Goal: Task Accomplishment & Management: Complete application form

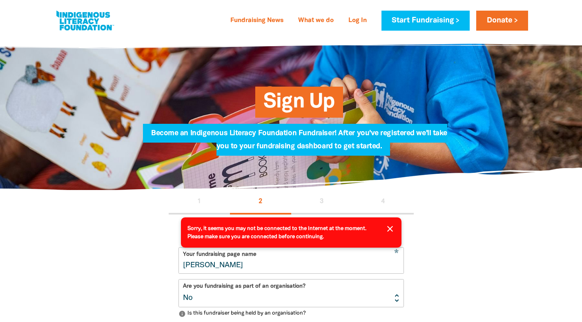
select select "No"
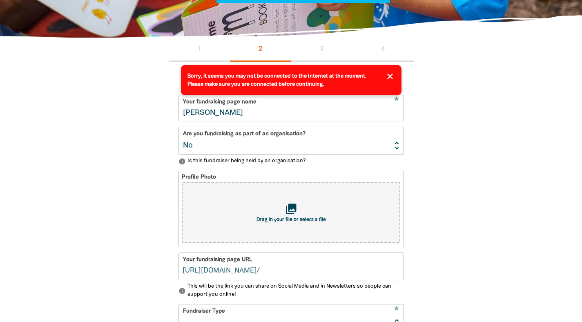
scroll to position [152, 0]
click at [389, 74] on icon "close" at bounding box center [390, 76] width 10 height 10
select select "No"
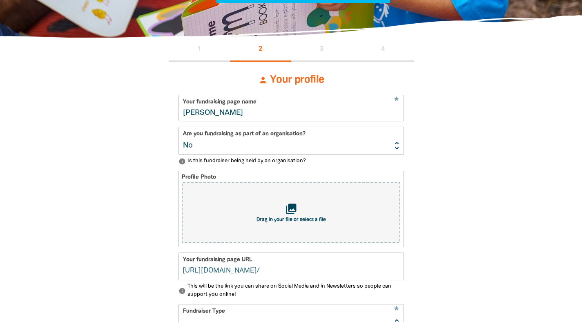
type input "[PERSON_NAME]"
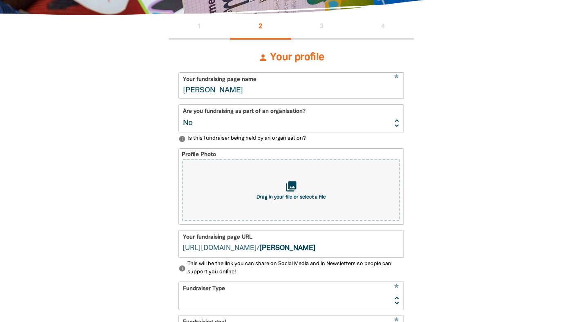
scroll to position [226, 0]
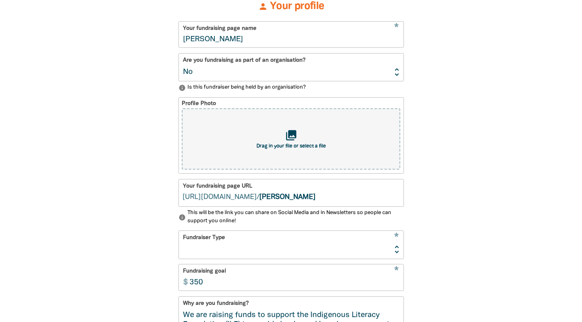
select select "No"
type input "[PERSON_NAME]"
click at [347, 199] on input "[PERSON_NAME]" at bounding box center [331, 192] width 144 height 27
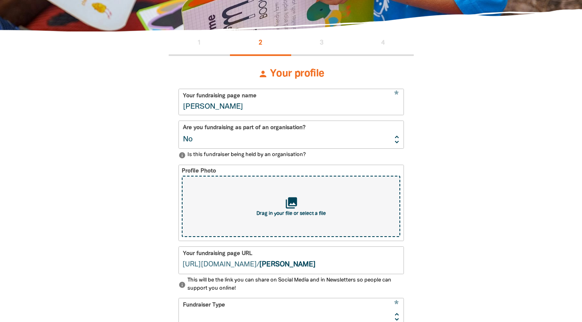
scroll to position [0, 0]
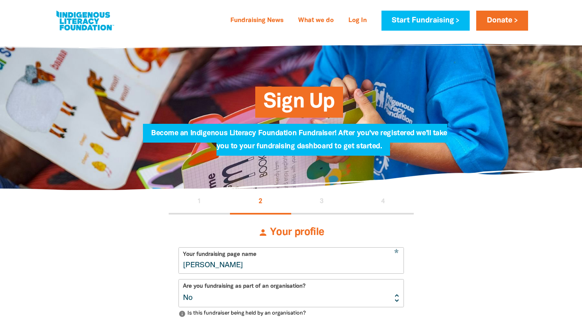
click at [372, 257] on input "[PERSON_NAME]" at bounding box center [291, 260] width 225 height 26
drag, startPoint x: 263, startPoint y: 263, endPoint x: 165, endPoint y: 254, distance: 98.0
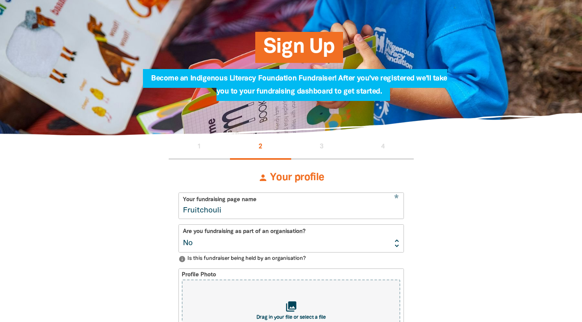
scroll to position [55, 0]
type input "Fruitchouli"
click at [349, 244] on select "Yes No" at bounding box center [291, 238] width 225 height 27
select select "Yes"
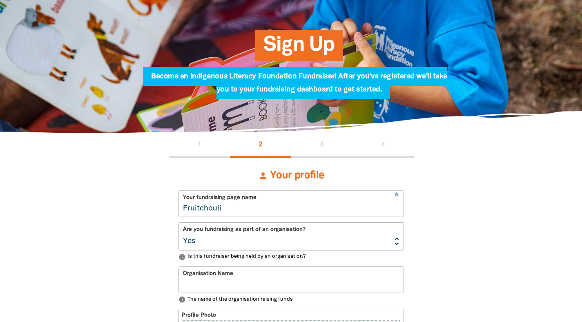
scroll to position [57, 0]
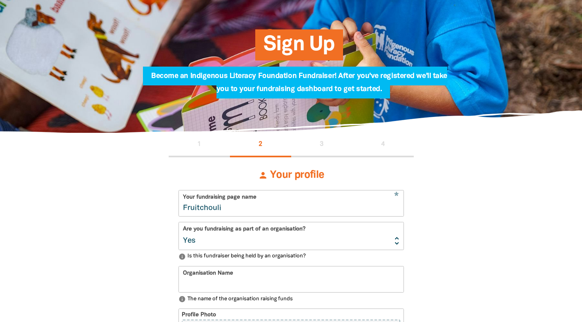
click at [320, 273] on input "Organisation Name" at bounding box center [291, 279] width 225 height 26
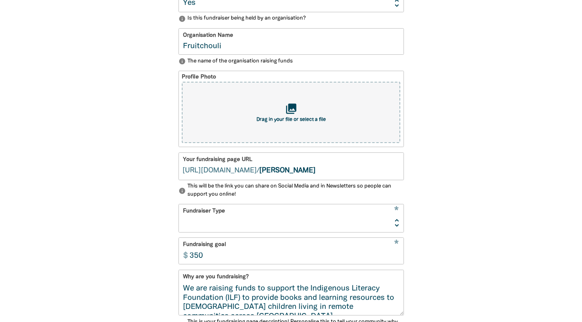
scroll to position [303, 0]
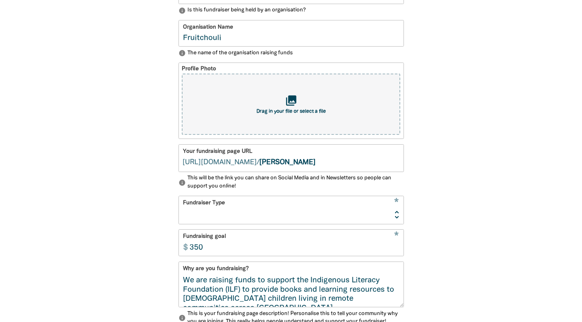
type input "Fruitchouli"
click at [329, 171] on div "Your fundraising page URL / fundraising.ilf.org.au/ angela-atkinson" at bounding box center [290, 158] width 225 height 28
click at [333, 165] on input "[PERSON_NAME]" at bounding box center [331, 158] width 144 height 27
type input "fruitchouli"
click at [325, 221] on select "Event Activity Donations Instead of Gifts Business School or Library In Memoriam" at bounding box center [291, 209] width 225 height 27
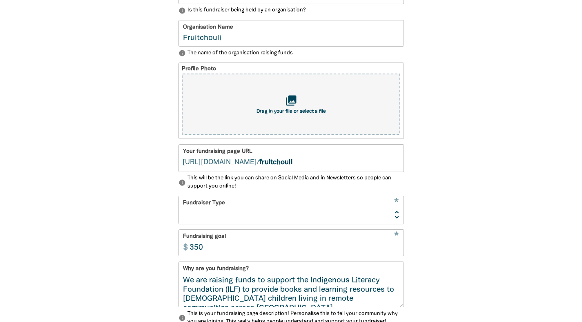
select select "Business"
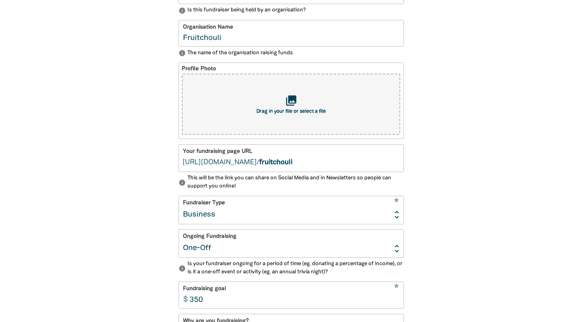
click at [311, 243] on select "Ongoing One-Off" at bounding box center [291, 242] width 225 height 27
select select "ongoing"
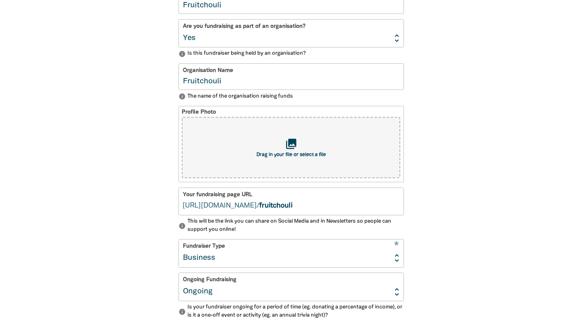
scroll to position [471, 0]
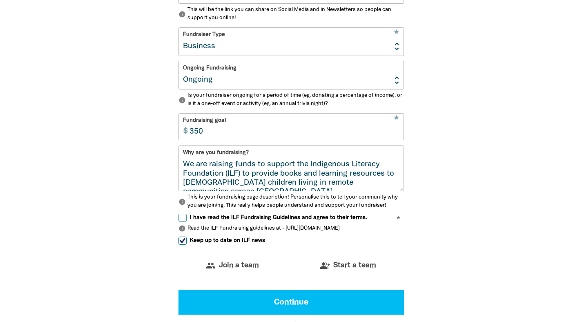
click at [244, 138] on input "350" at bounding box center [294, 126] width 218 height 26
type input "10000"
click at [418, 161] on div "1 2 3 4 person Your profile * Your fundraising page name Fruitchouli Are you fu…" at bounding box center [291, 48] width 294 height 659
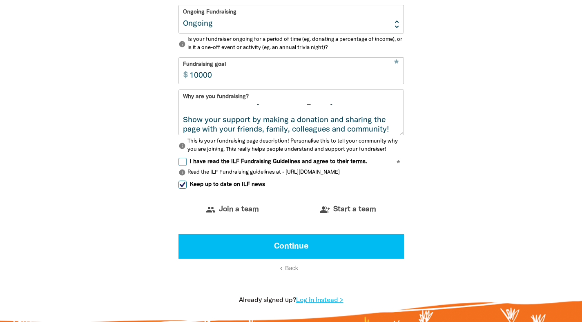
scroll to position [38, 0]
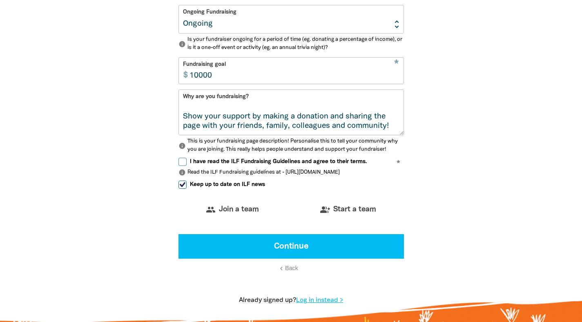
drag, startPoint x: 183, startPoint y: 107, endPoint x: 334, endPoint y: 135, distance: 153.7
click at [334, 135] on div "Why are you fundraising? We are raising funds to support the Indigenous Literac…" at bounding box center [290, 121] width 225 height 64
paste textarea "At Fruitchouli we believe that storytelling and knowledge are fundamental to th…"
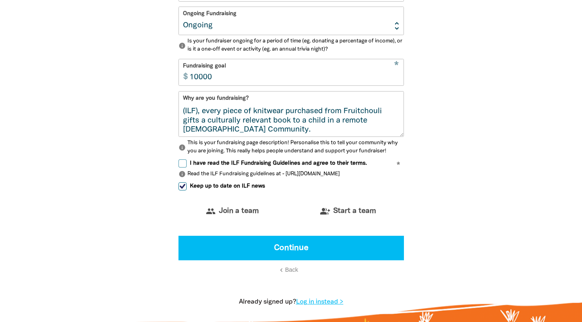
scroll to position [65, 0]
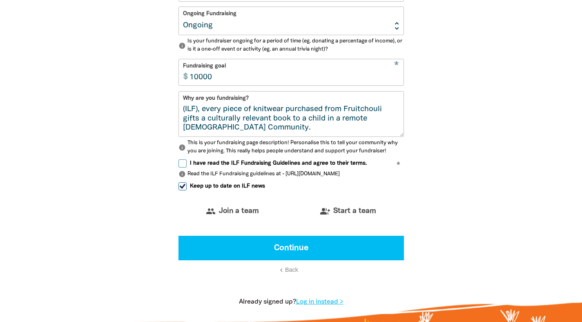
type textarea "At Fruitchouli we believe that storytelling and knowledge are fundamental to th…"
click at [181, 162] on input "I have read the ILF Fundraising Guidelines and agree to their terms." at bounding box center [182, 163] width 8 height 8
checkbox input "true"
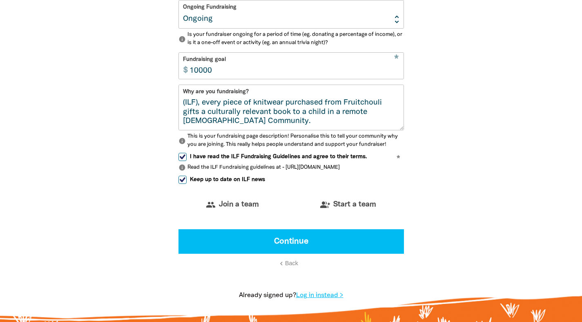
scroll to position [542, 0]
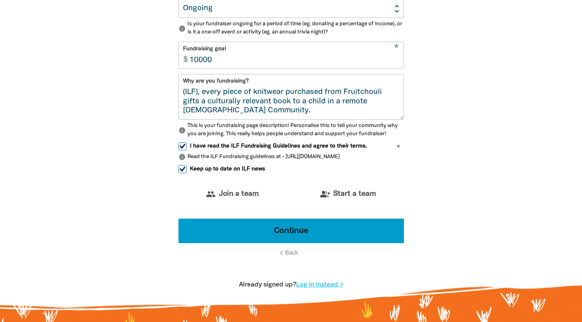
click at [281, 231] on button "Continue" at bounding box center [290, 230] width 225 height 24
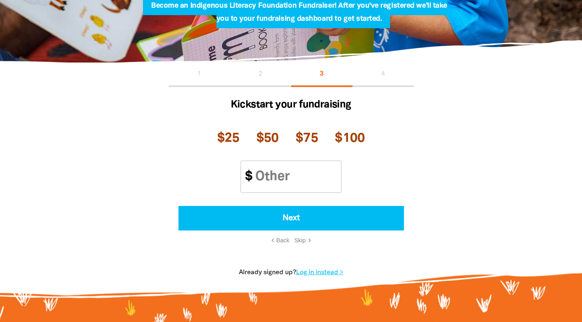
scroll to position [125, 0]
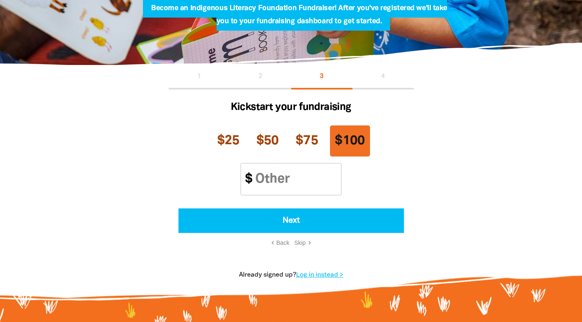
click at [353, 145] on span "$100" at bounding box center [350, 141] width 30 height 12
click at [294, 179] on input "Other Amount" at bounding box center [294, 178] width 93 height 31
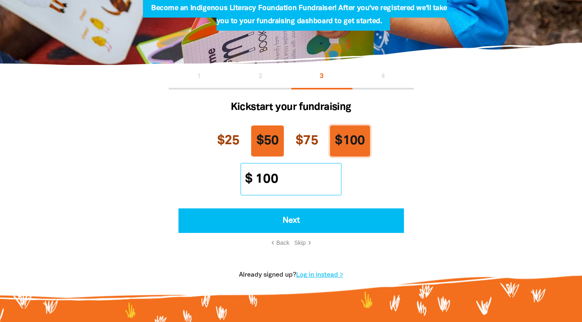
type input "100"
click at [278, 142] on span "$50" at bounding box center [267, 141] width 22 height 12
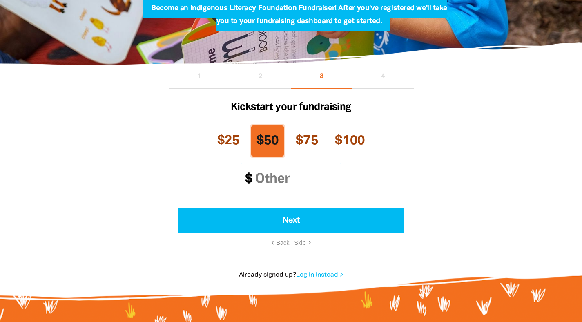
click at [278, 174] on input "Other Amount" at bounding box center [294, 178] width 93 height 31
type input "50"
click at [380, 176] on div "$25 $50 $75 $100 Other Amount $ 50" at bounding box center [290, 160] width 225 height 77
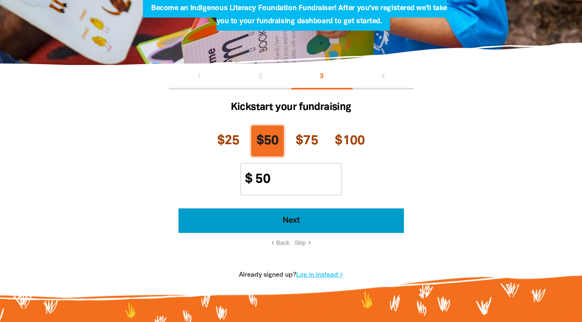
click at [297, 220] on button "Next" at bounding box center [290, 220] width 225 height 24
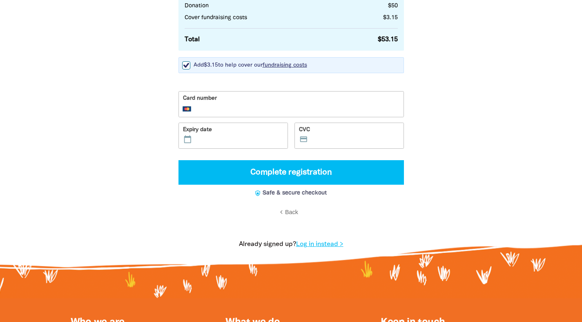
scroll to position [275, 0]
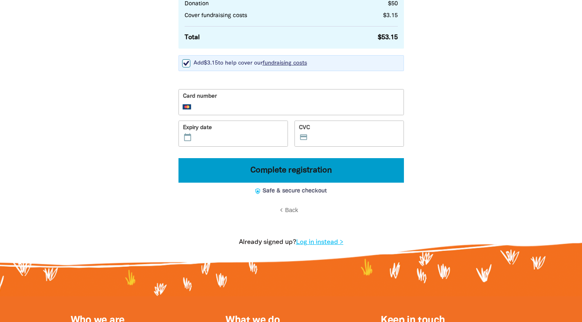
click at [307, 171] on button "Complete registration" at bounding box center [290, 170] width 225 height 24
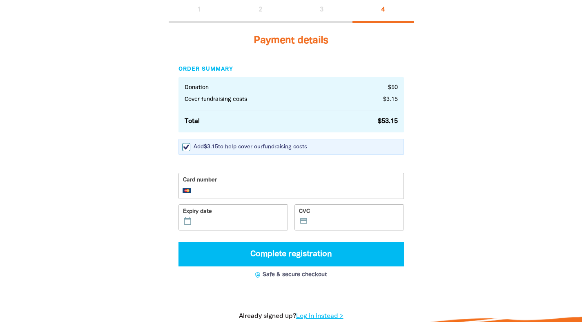
scroll to position [377, 0]
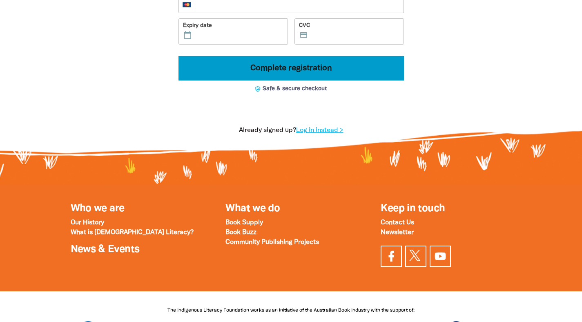
click at [305, 69] on button "Complete registration" at bounding box center [290, 68] width 225 height 24
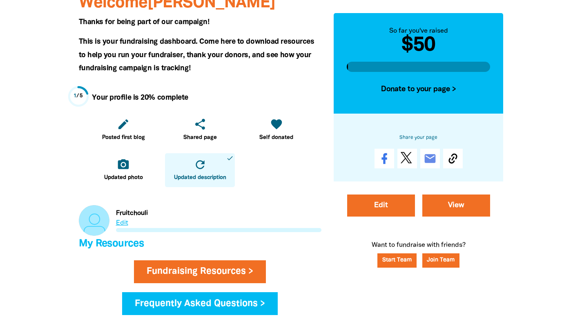
scroll to position [158, 0]
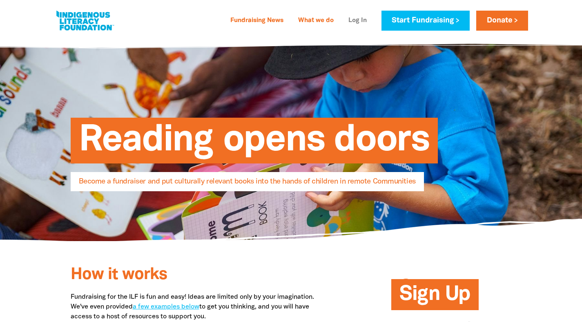
type input "[PERSON_NAME][EMAIL_ADDRESS][DOMAIN_NAME]"
click at [353, 22] on link "Log In" at bounding box center [357, 20] width 28 height 13
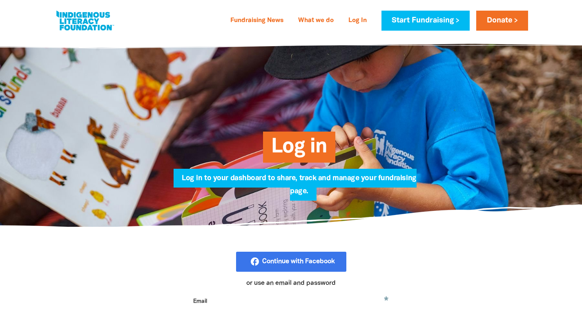
type input "[PERSON_NAME][EMAIL_ADDRESS][DOMAIN_NAME]"
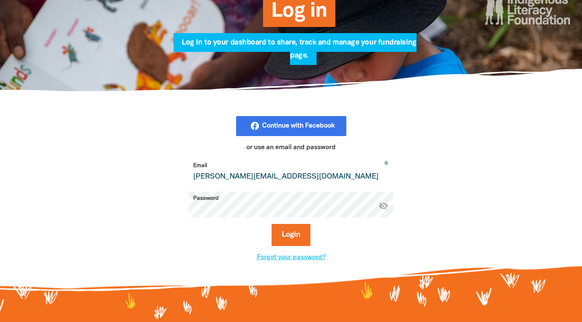
scroll to position [139, 0]
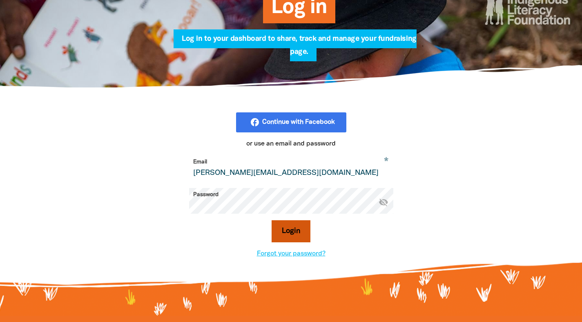
click at [301, 225] on button "Login" at bounding box center [290, 231] width 39 height 22
click at [293, 230] on button "Login" at bounding box center [290, 231] width 39 height 22
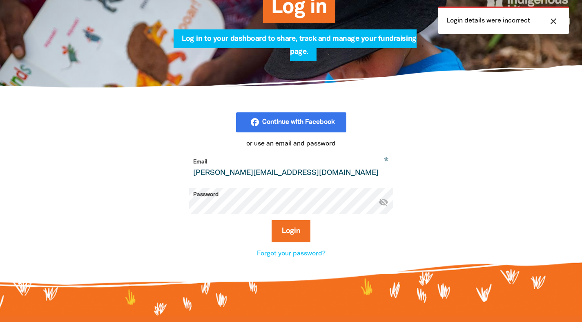
click at [382, 204] on icon "visibility_off" at bounding box center [383, 202] width 10 height 10
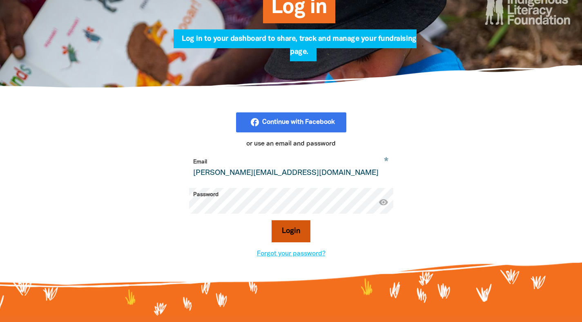
click at [303, 223] on button "Login" at bounding box center [290, 231] width 39 height 22
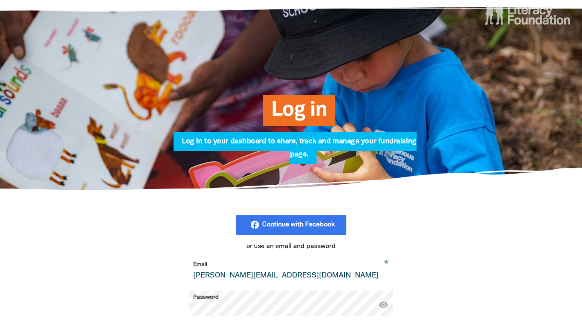
scroll to position [0, 0]
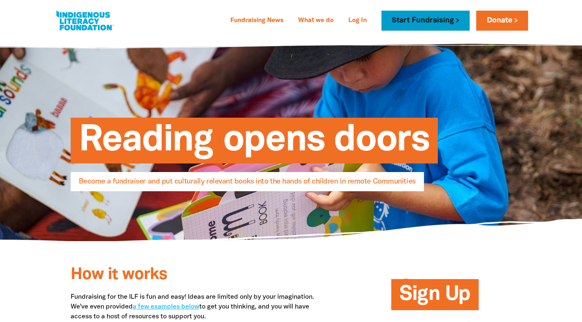
type input "[PERSON_NAME][EMAIL_ADDRESS][DOMAIN_NAME]"
click at [419, 25] on link "Start Fundraising" at bounding box center [425, 21] width 88 height 20
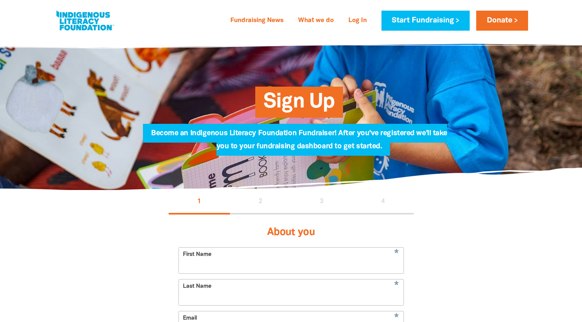
click at [331, 259] on input "First Name" at bounding box center [291, 260] width 225 height 26
type input "[PERSON_NAME]"
type input "[STREET_ADDRESS]"
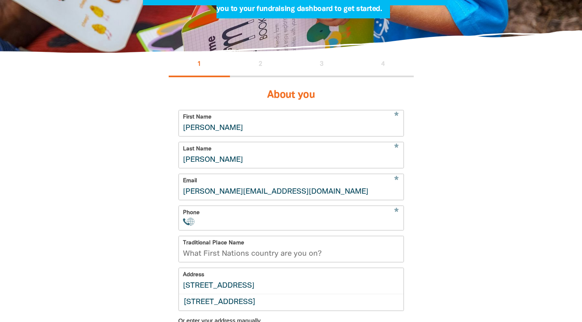
scroll to position [137, 0]
click at [297, 213] on div "* Phone International [GEOGRAPHIC_DATA] [GEOGRAPHIC_DATA] [GEOGRAPHIC_DATA] [GE…" at bounding box center [290, 217] width 225 height 25
click at [277, 220] on input "Phone" at bounding box center [300, 222] width 197 height 8
type input "[PHONE_NUMBER]"
click at [304, 250] on input "Traditional Place Name" at bounding box center [291, 249] width 225 height 26
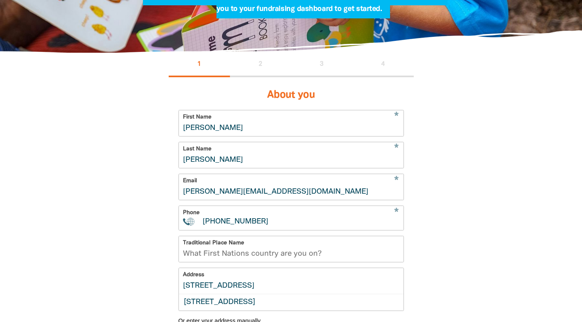
click at [307, 253] on input "Traditional Place Name" at bounding box center [291, 249] width 225 height 26
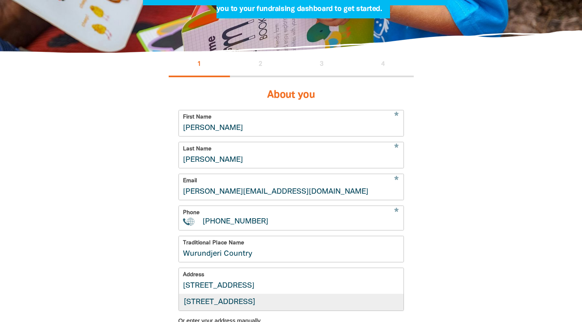
type input "Wurundjeri Country"
click at [291, 298] on div "[STREET_ADDRESS]" at bounding box center [291, 302] width 225 height 16
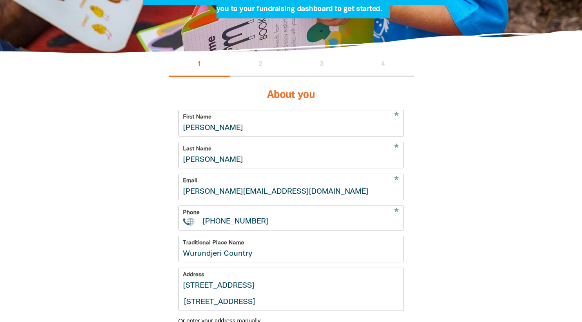
type input "[STREET_ADDRESS]"
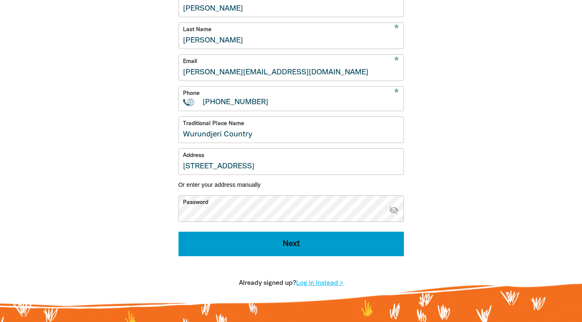
scroll to position [257, 0]
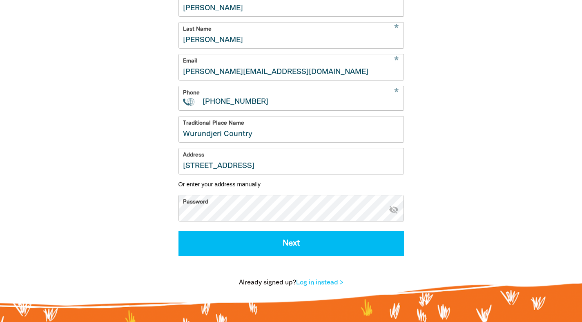
click at [394, 212] on icon "visibility_off" at bounding box center [394, 209] width 10 height 10
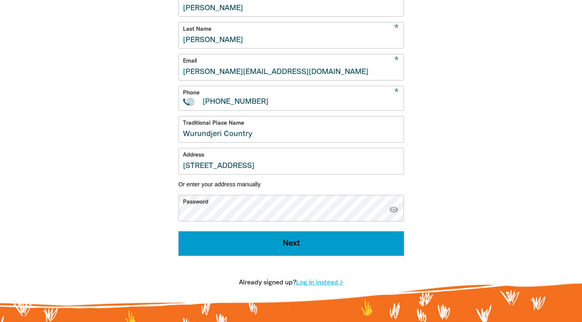
click at [293, 240] on button "Next" at bounding box center [290, 243] width 225 height 24
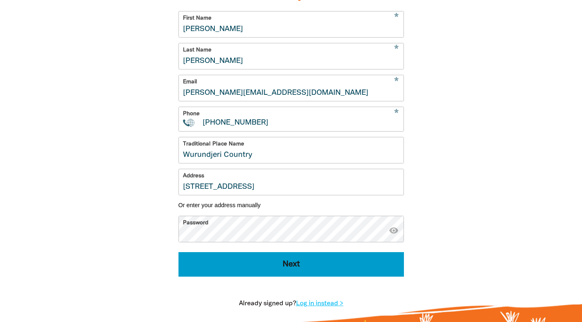
select select "No"
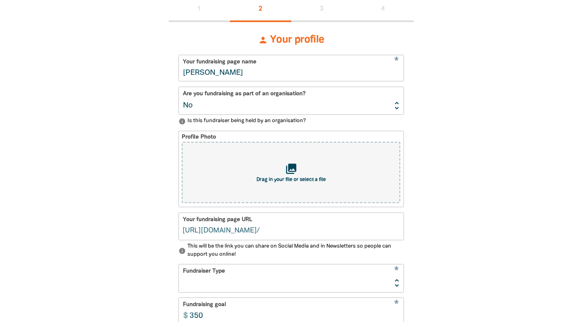
type input "[PERSON_NAME]"
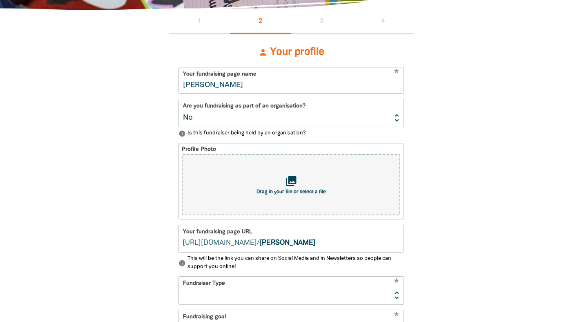
click at [301, 87] on input "[PERSON_NAME]" at bounding box center [291, 80] width 225 height 26
drag, startPoint x: 293, startPoint y: 85, endPoint x: 176, endPoint y: 69, distance: 119.1
click at [177, 69] on div "person Your profile * Your fundraising page name [PERSON_NAME] Are you fundrais…" at bounding box center [291, 284] width 245 height 501
type input "Fruit"
type input "fruit"
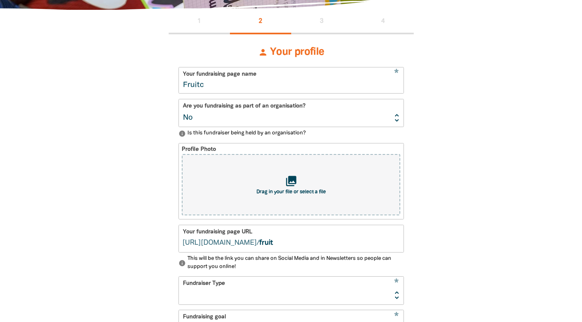
type input "Fruitch"
type input "fruitch"
type input "Fruitchouli"
type input "fruitchouli"
type input "Fruitchouli"
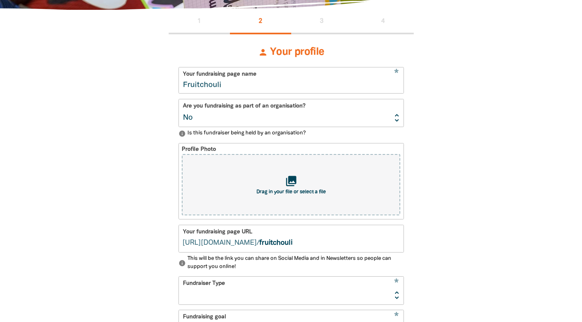
click at [344, 113] on select "Yes No" at bounding box center [291, 112] width 225 height 27
select select "Yes"
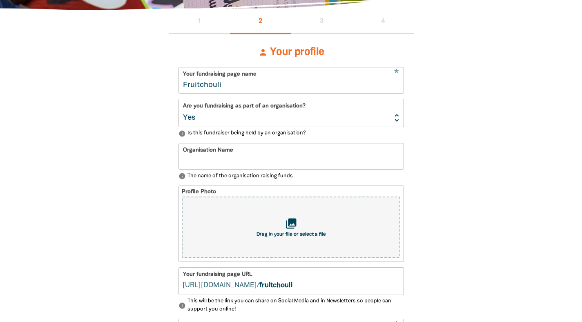
click at [293, 161] on input "Organisation Name" at bounding box center [291, 156] width 225 height 26
type input "Fruitchouli"
click at [409, 173] on div "person Your profile * Your fundraising page name Fruitchouli Are you fundraisin…" at bounding box center [291, 306] width 245 height 544
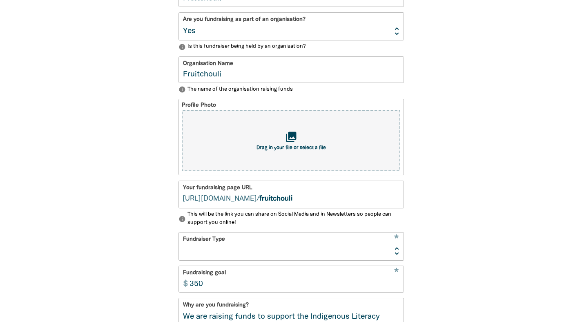
scroll to position [279, 0]
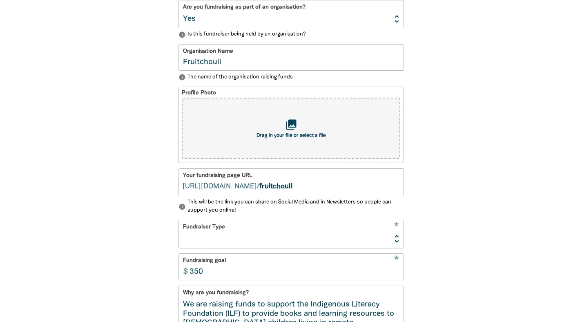
click at [395, 237] on select "Event Activity Donations Instead of Gifts Business School or Library In Memoriam" at bounding box center [291, 233] width 225 height 27
select select "Business"
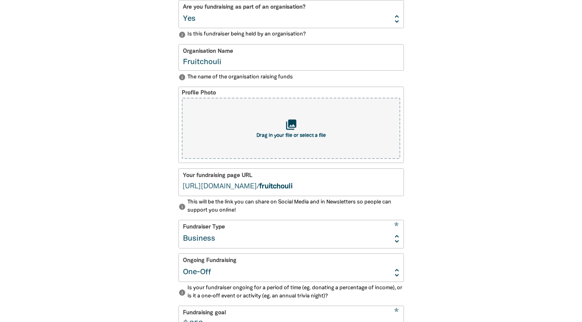
click at [397, 269] on select "Ongoing One-Off" at bounding box center [291, 266] width 225 height 27
select select "ongoing"
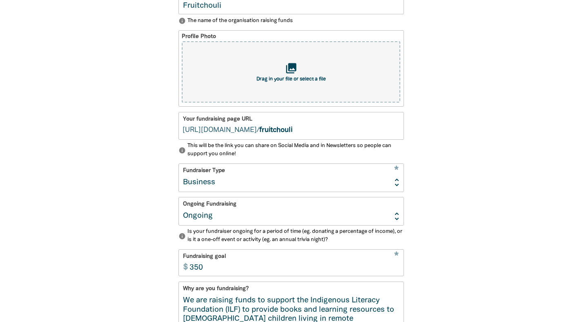
scroll to position [389, 0]
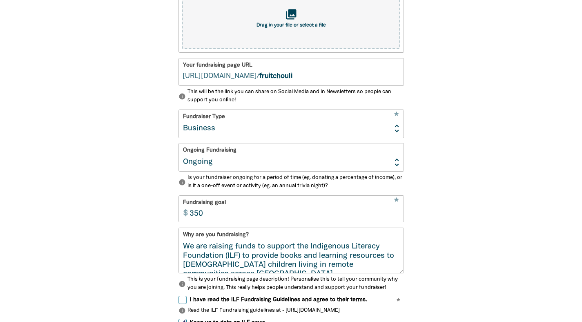
click at [282, 216] on input "350" at bounding box center [294, 209] width 218 height 26
type input "10000"
click at [451, 250] on div "1 2 3 4 person Your profile * Your fundraising page name Fruitchouli Are you fu…" at bounding box center [291, 130] width 490 height 659
select select "No"
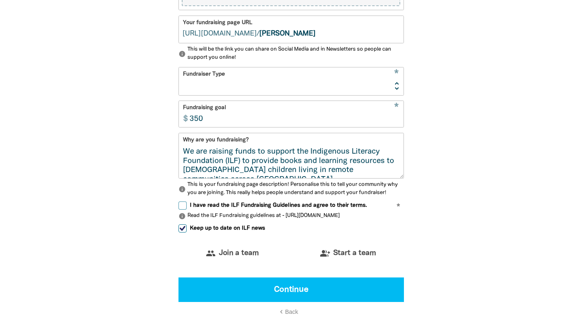
select select "No"
